Goal: Find specific page/section: Find specific page/section

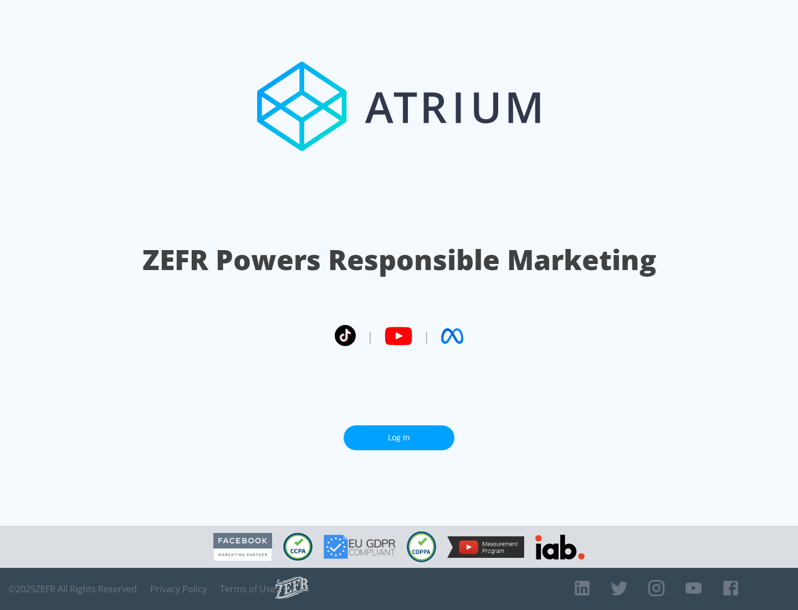
click at [399, 433] on link "Log In" at bounding box center [399, 437] width 111 height 25
